Goal: Task Accomplishment & Management: Complete application form

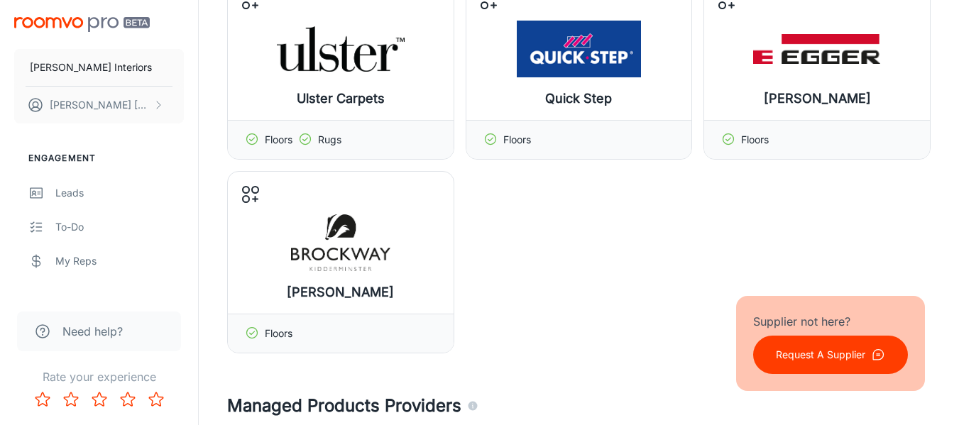
scroll to position [71, 0]
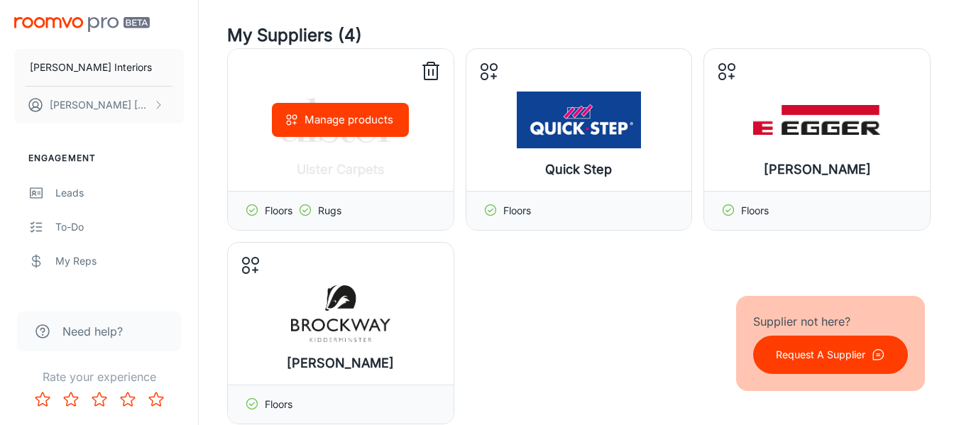
click at [432, 74] on icon at bounding box center [431, 71] width 23 height 23
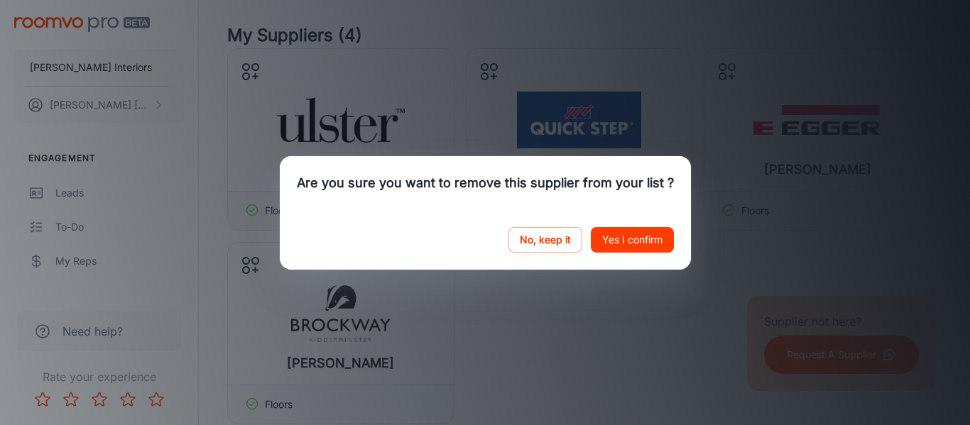
click at [597, 242] on button "Yes I confirm" at bounding box center [632, 240] width 83 height 26
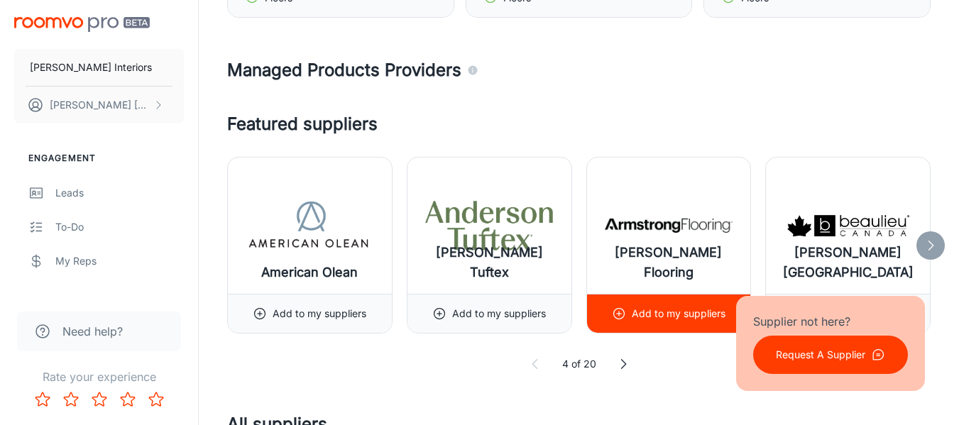
scroll to position [0, 0]
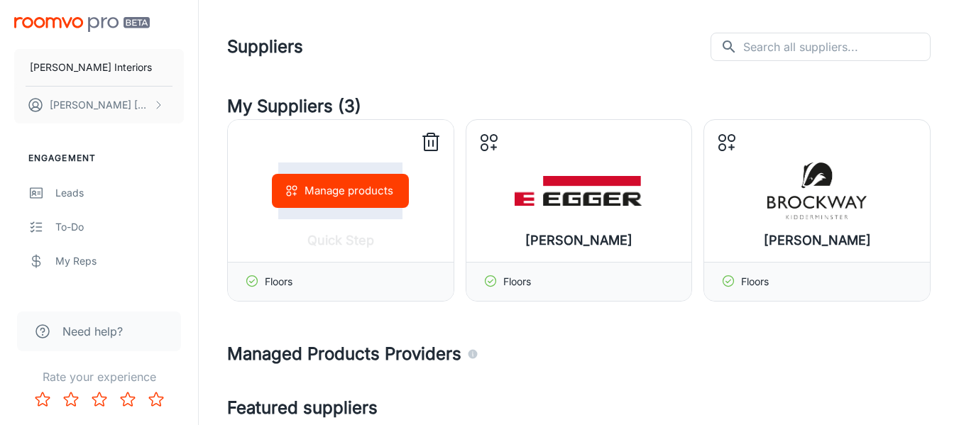
click at [422, 147] on icon at bounding box center [431, 142] width 23 height 23
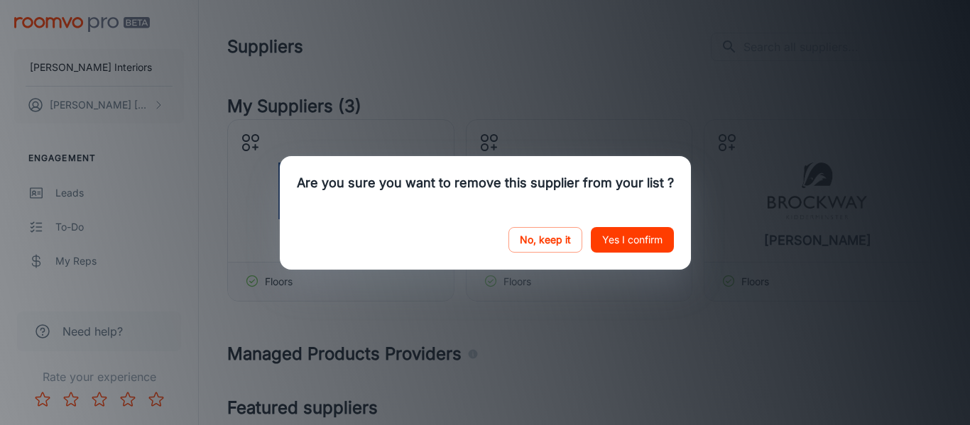
click at [615, 231] on button "Yes I confirm" at bounding box center [632, 240] width 83 height 26
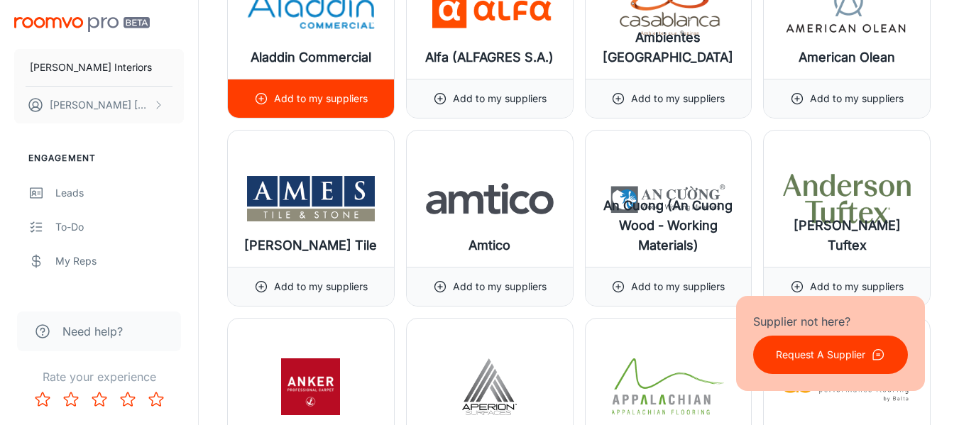
scroll to position [994, 0]
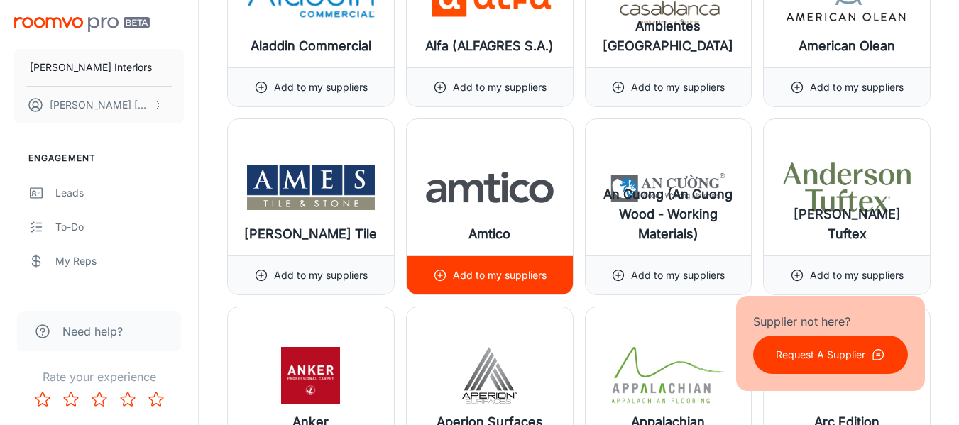
click at [510, 276] on p "Add to my suppliers" at bounding box center [500, 276] width 94 height 16
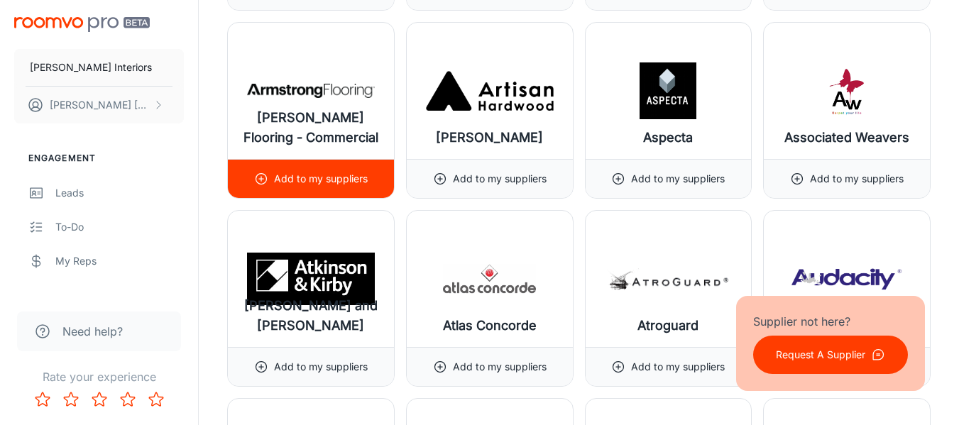
scroll to position [1704, 0]
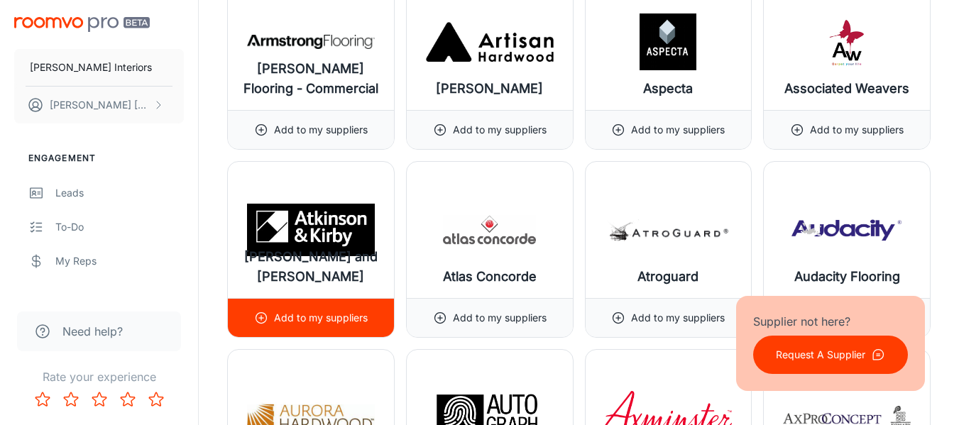
click at [338, 314] on p "Add to my suppliers" at bounding box center [321, 318] width 94 height 16
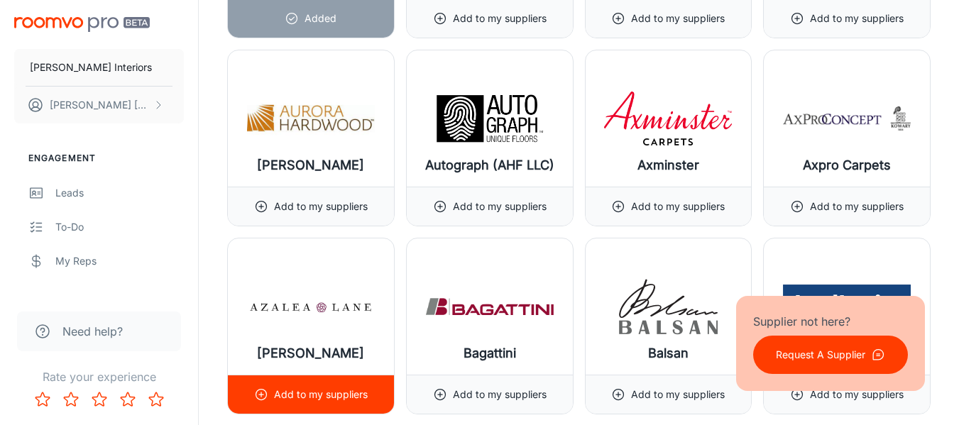
scroll to position [2271, 0]
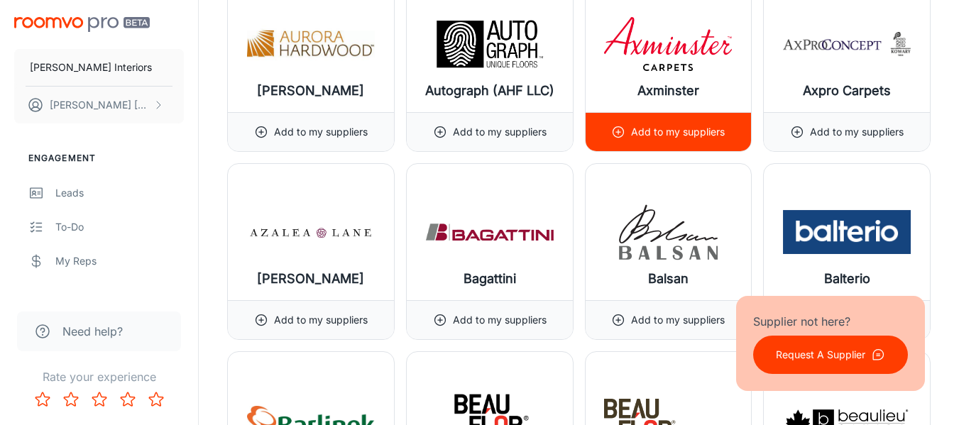
click at [632, 128] on p "Add to my suppliers" at bounding box center [678, 132] width 94 height 16
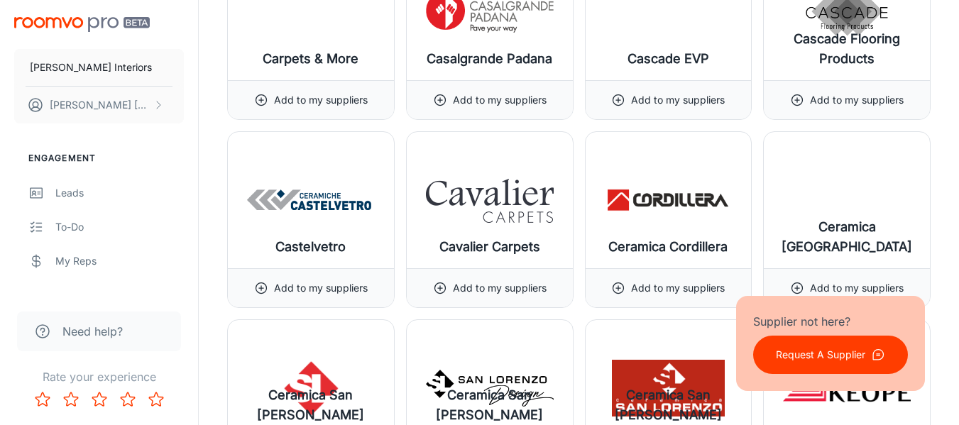
scroll to position [3691, 0]
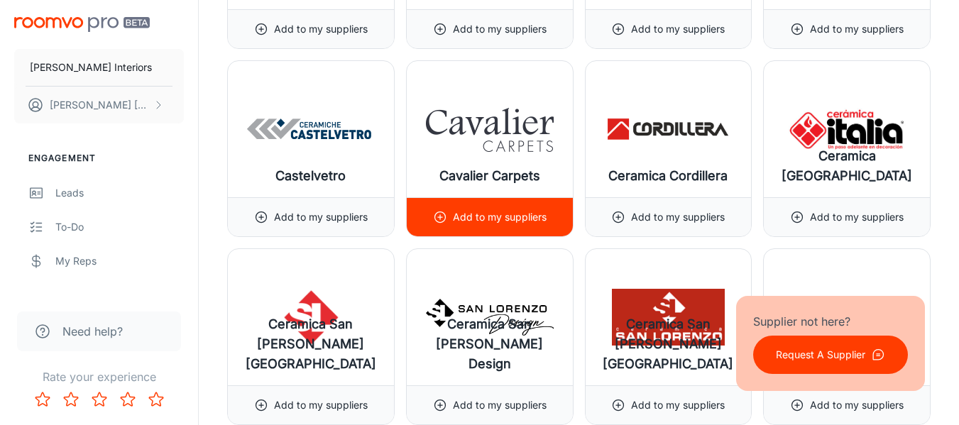
click at [474, 223] on p "Add to my suppliers" at bounding box center [500, 217] width 94 height 16
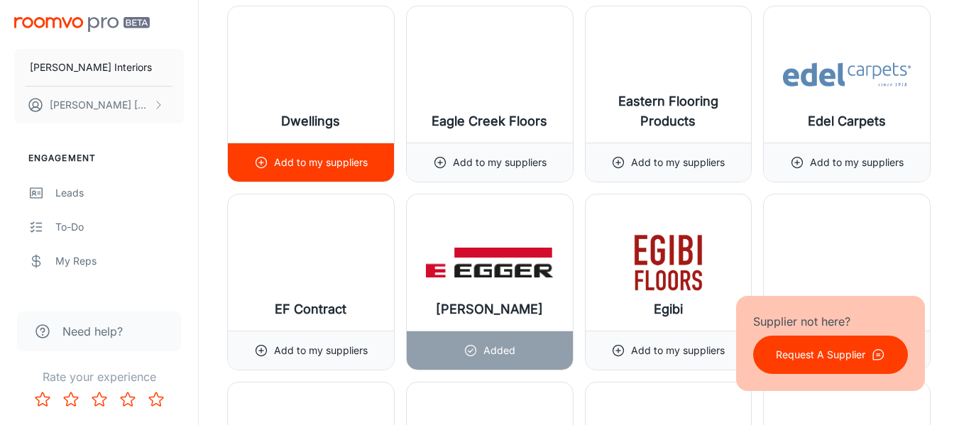
scroll to position [5821, 0]
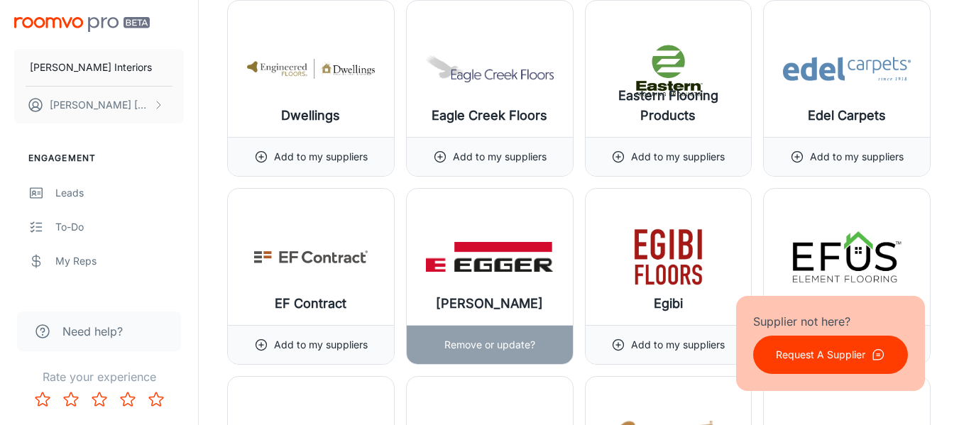
click at [514, 346] on p "Remove or update?" at bounding box center [489, 345] width 91 height 16
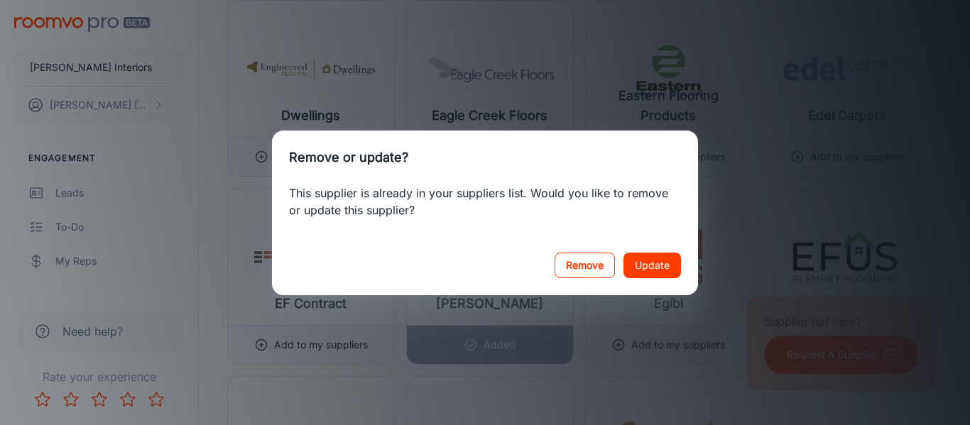
click at [575, 268] on button "Remove" at bounding box center [584, 266] width 60 height 26
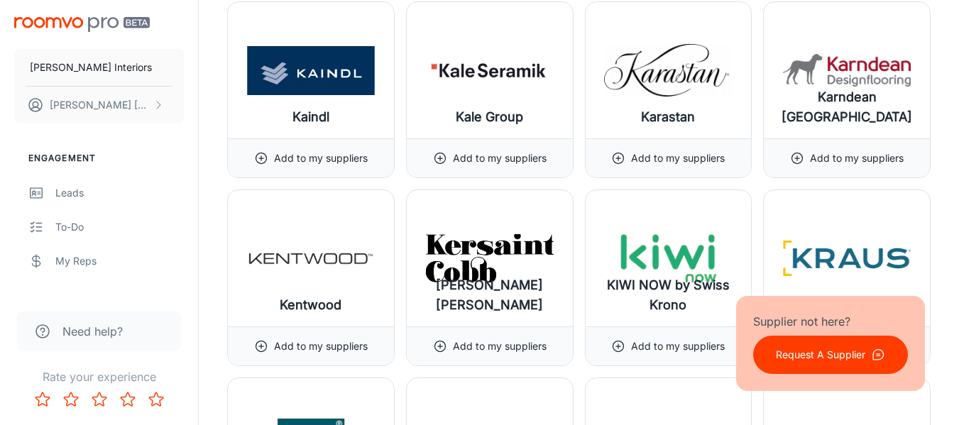
scroll to position [9370, 0]
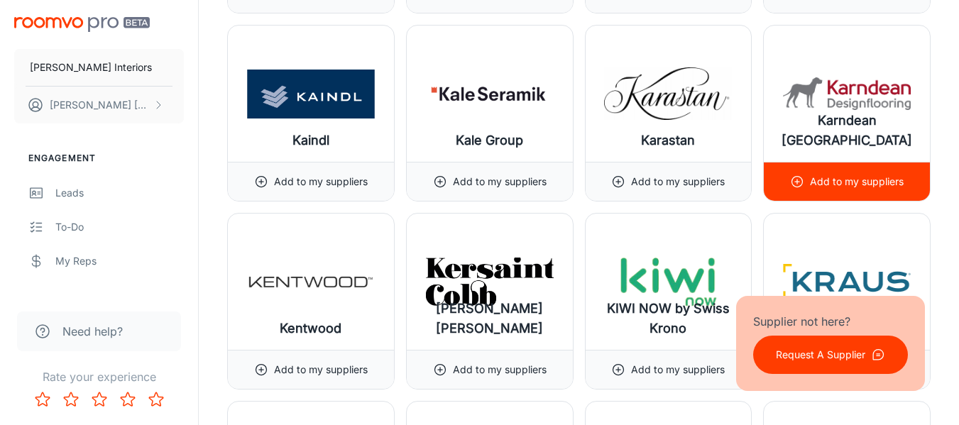
click at [876, 188] on p "Add to my suppliers" at bounding box center [857, 182] width 94 height 16
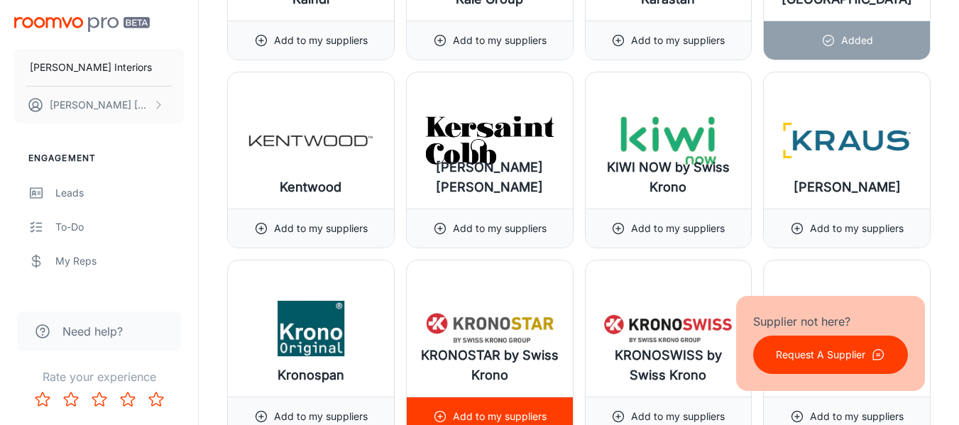
scroll to position [9512, 0]
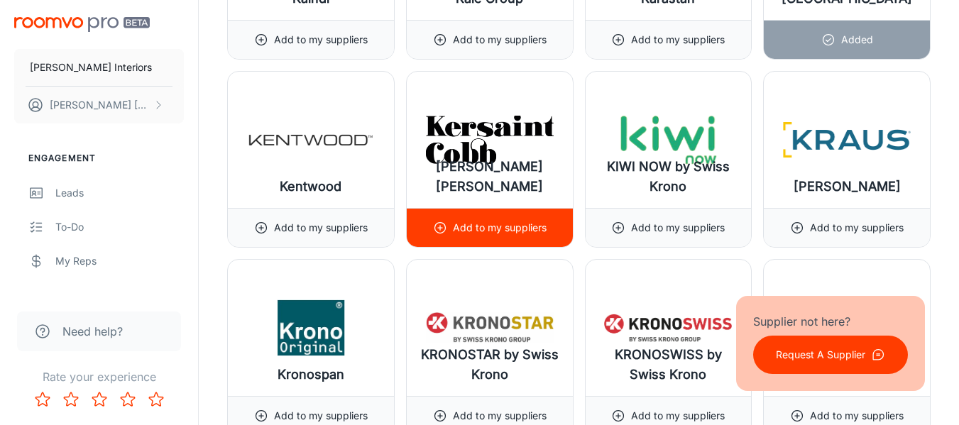
click at [498, 236] on div "Add to my suppliers" at bounding box center [490, 228] width 114 height 38
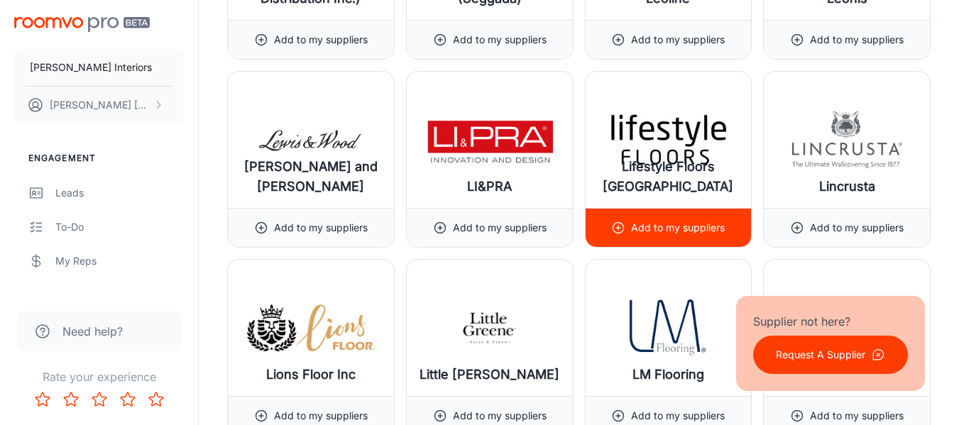
scroll to position [10647, 0]
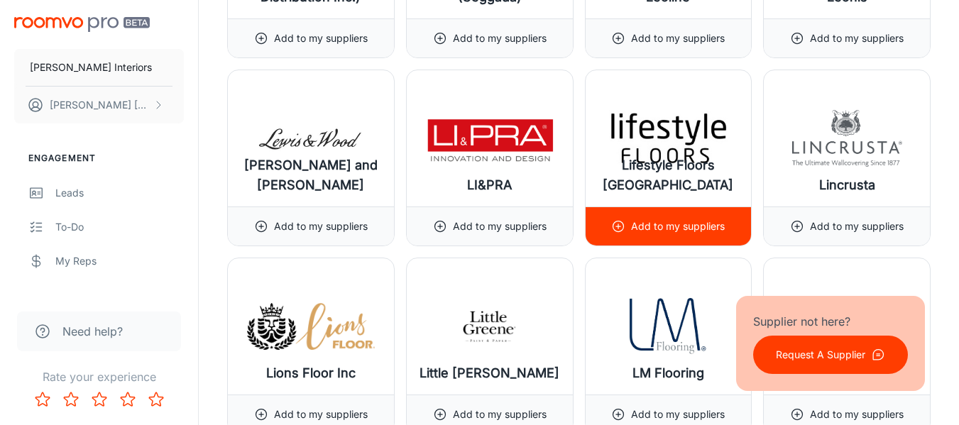
click at [671, 234] on div "Add to my suppliers" at bounding box center [668, 226] width 114 height 38
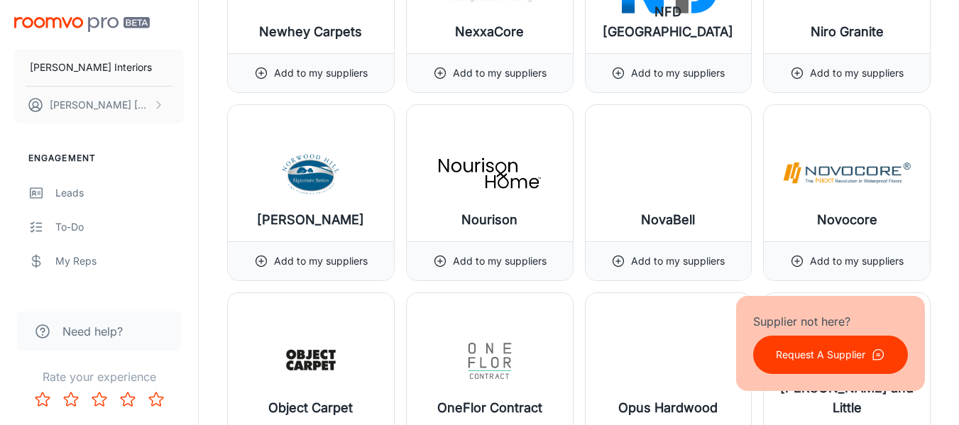
scroll to position [12706, 0]
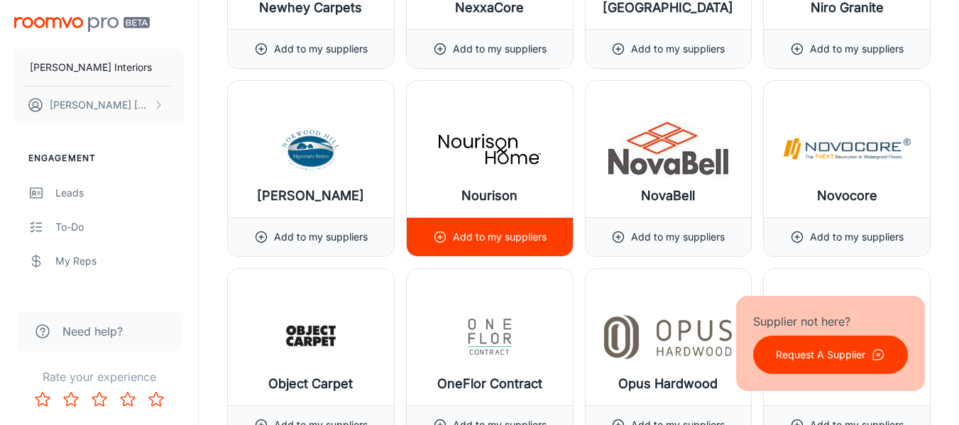
click at [491, 240] on p "Add to my suppliers" at bounding box center [500, 237] width 94 height 16
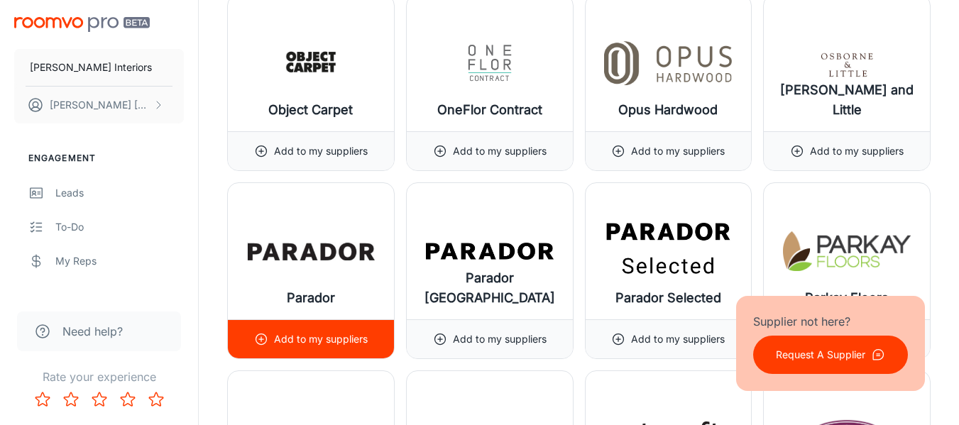
scroll to position [13061, 0]
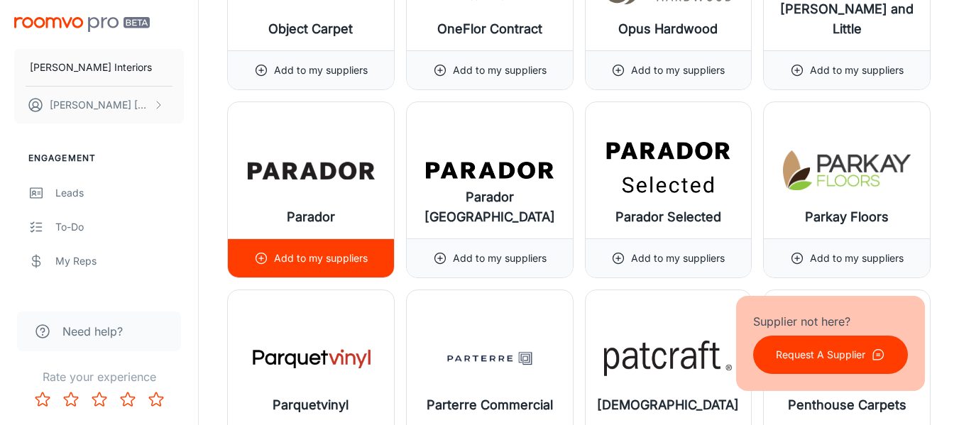
click at [351, 263] on p "Add to my suppliers" at bounding box center [321, 259] width 94 height 16
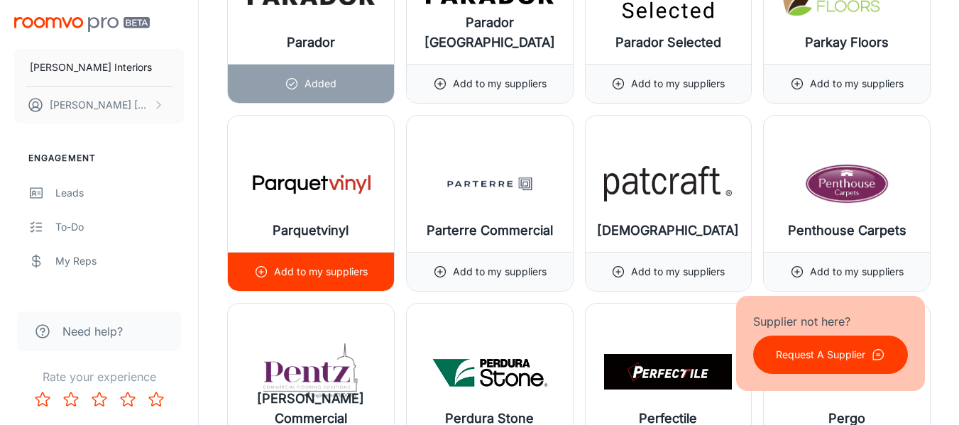
scroll to position [13345, 0]
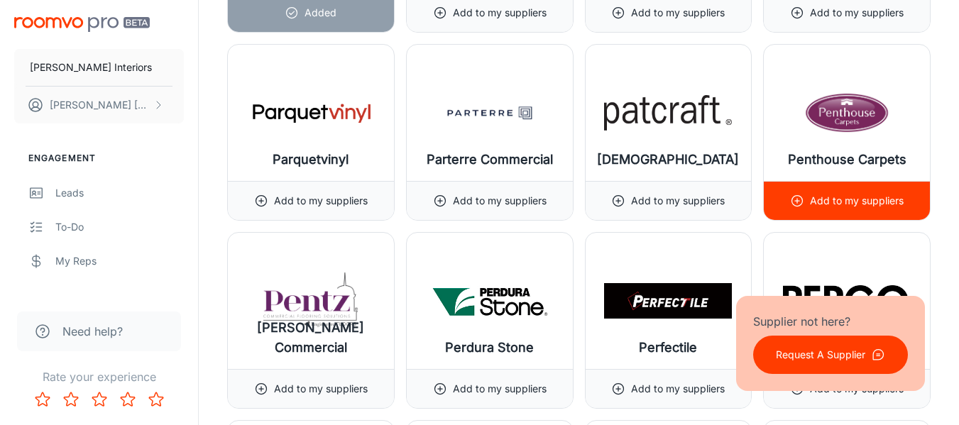
click at [845, 207] on p "Add to my suppliers" at bounding box center [857, 201] width 94 height 16
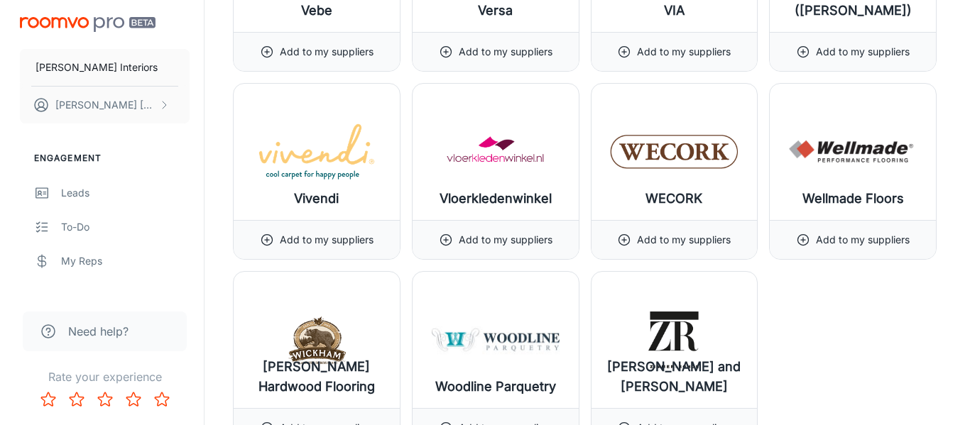
scroll to position [17036, 0]
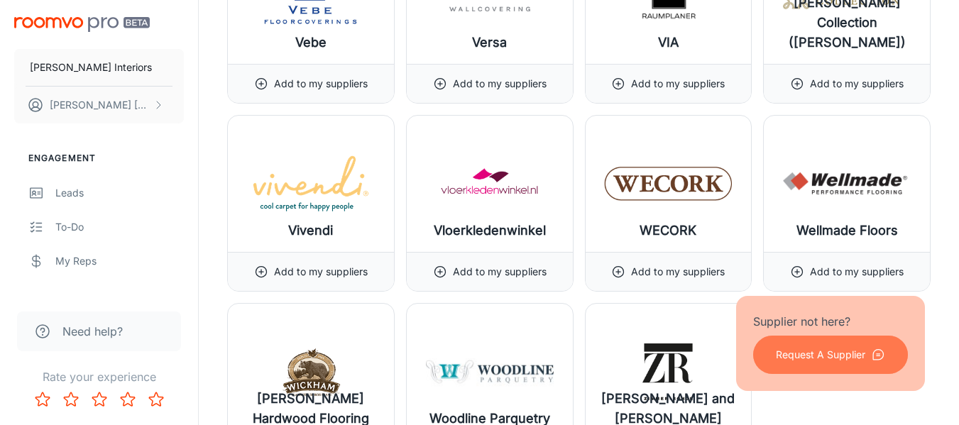
click at [804, 358] on p "Request A Supplier" at bounding box center [820, 355] width 89 height 16
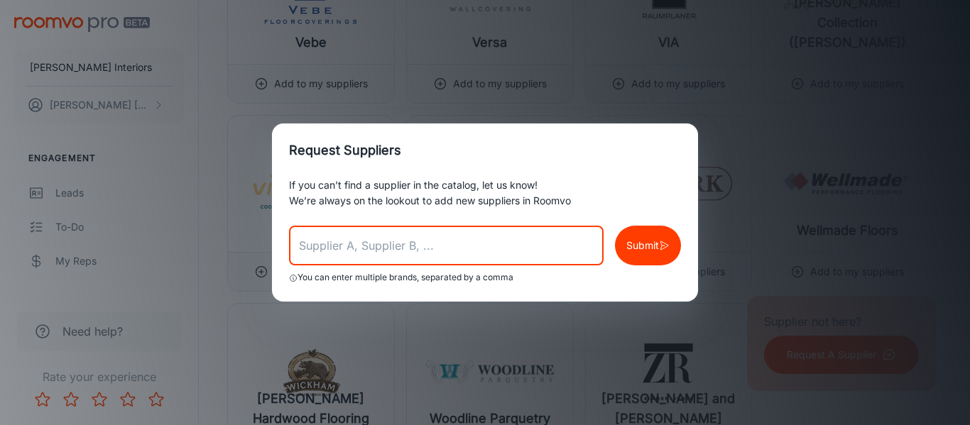
click at [442, 246] on input "text" at bounding box center [446, 246] width 314 height 40
click at [439, 249] on input "[PERSON_NAME], [PERSON_NAME], Hedlum" at bounding box center [446, 246] width 314 height 40
click at [464, 246] on input "[PERSON_NAME], [PERSON_NAME], Headlum" at bounding box center [446, 246] width 314 height 40
click at [473, 256] on input "[PERSON_NAME], [PERSON_NAME], Headlam" at bounding box center [446, 246] width 314 height 40
click at [471, 253] on input "[PERSON_NAME], [PERSON_NAME], Headlam," at bounding box center [446, 246] width 314 height 40
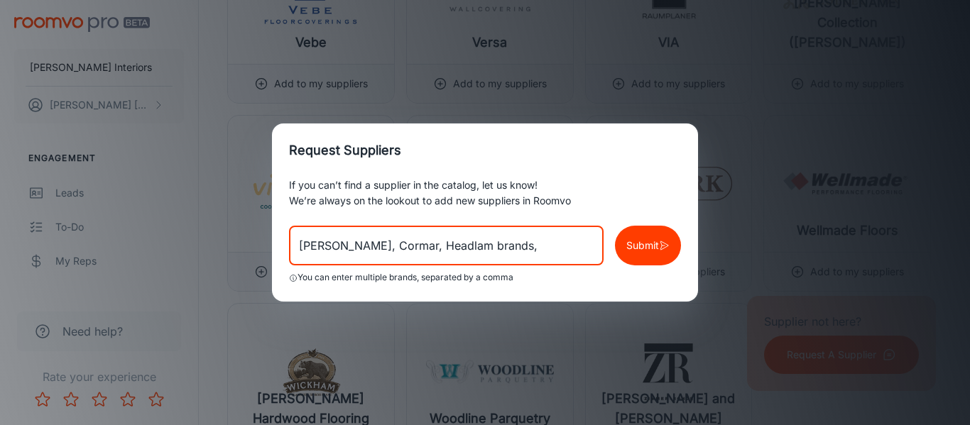
click at [534, 246] on input "[PERSON_NAME], Cormar, Headlam brands," at bounding box center [446, 246] width 314 height 40
click at [369, 248] on input "[PERSON_NAME], Cormar, Headlam brands," at bounding box center [446, 246] width 314 height 40
click at [532, 248] on input "[PERSON_NAME], Cormar, Headlam brands," at bounding box center [446, 246] width 314 height 40
click at [570, 249] on input "[PERSON_NAME], Cormar, Headlam brands, j2 flooring, polifloor" at bounding box center [446, 246] width 314 height 40
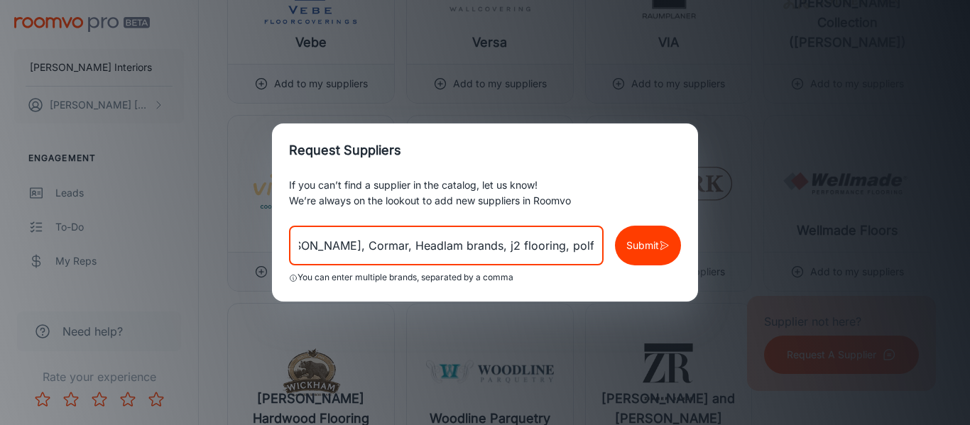
scroll to position [0, 28]
click at [587, 246] on input "[PERSON_NAME], Cormar, Headlam brands, j2 flooring, polyfloor" at bounding box center [446, 246] width 314 height 40
click at [596, 246] on input "[PERSON_NAME], Cormar, Headlam brands, j2 flooring, polyflor" at bounding box center [446, 246] width 314 height 40
type input "[PERSON_NAME], Cormar, Headlam brands, j2 flooring, polyflor, westex, [GEOGRAPH…"
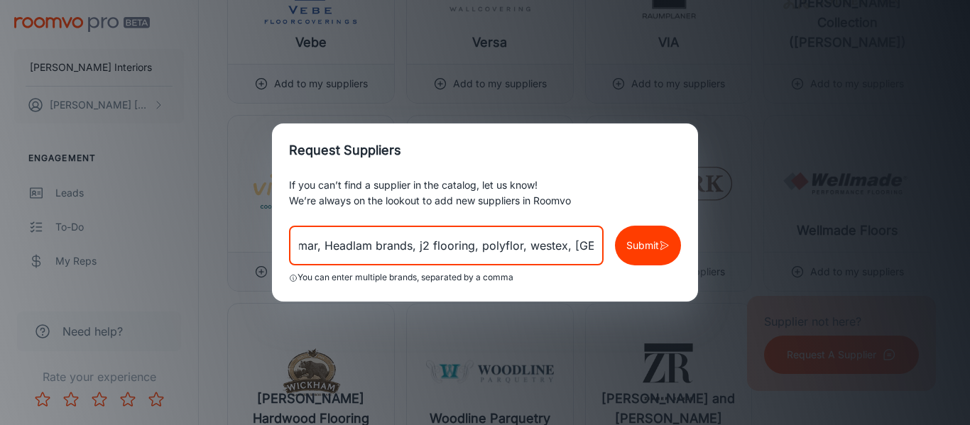
click at [627, 241] on button "Submit" at bounding box center [648, 246] width 66 height 40
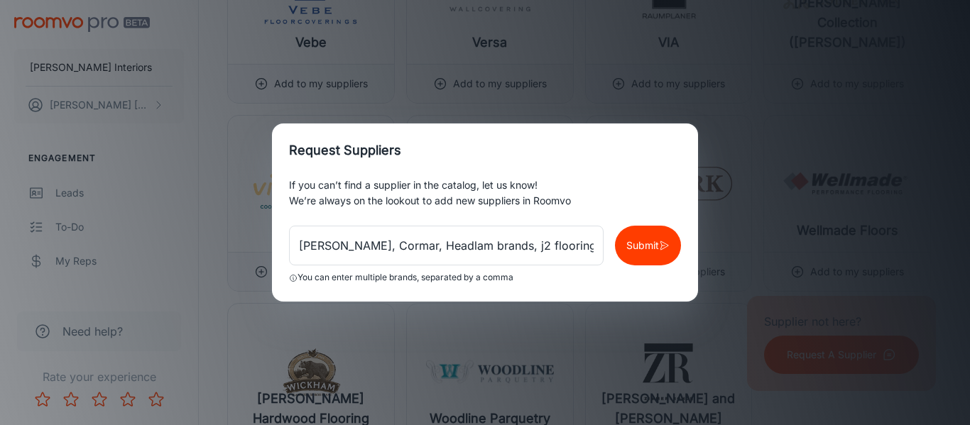
click at [653, 248] on p "Submit" at bounding box center [642, 246] width 33 height 16
